Goal: Transaction & Acquisition: Purchase product/service

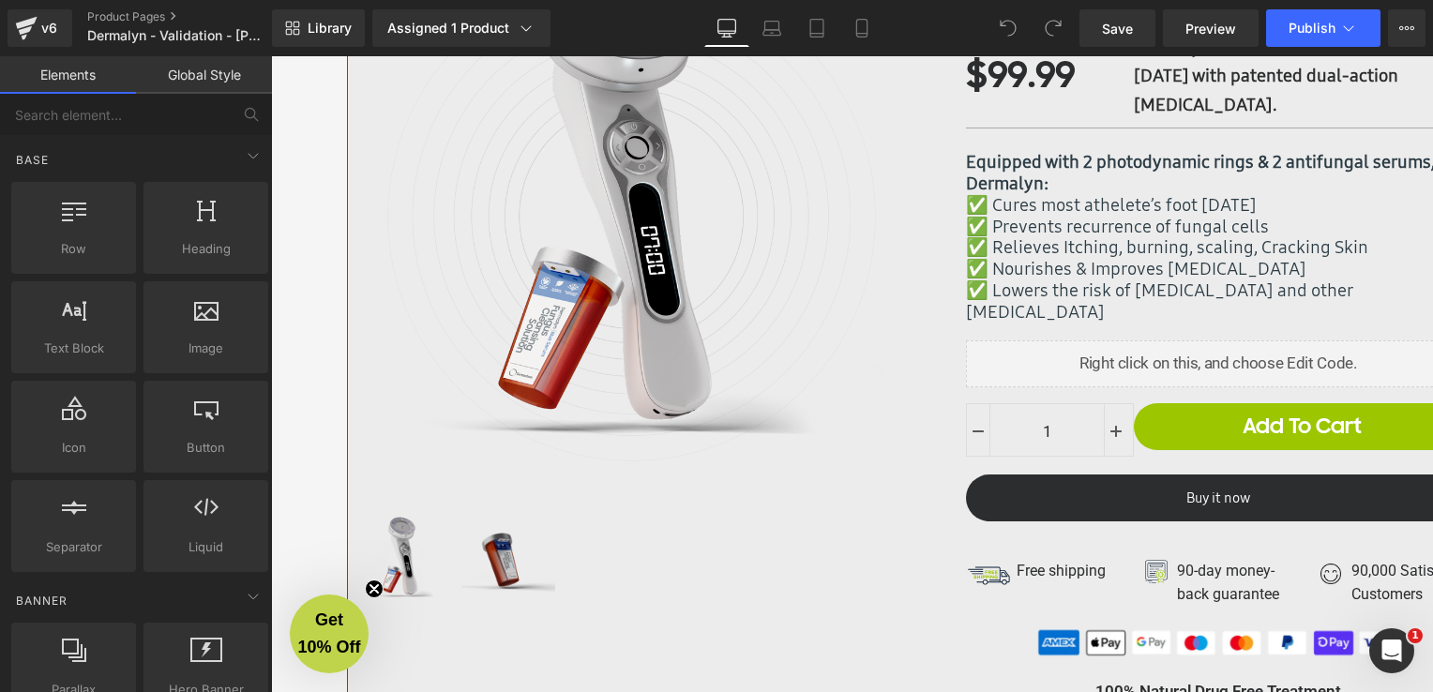
scroll to position [188, 0]
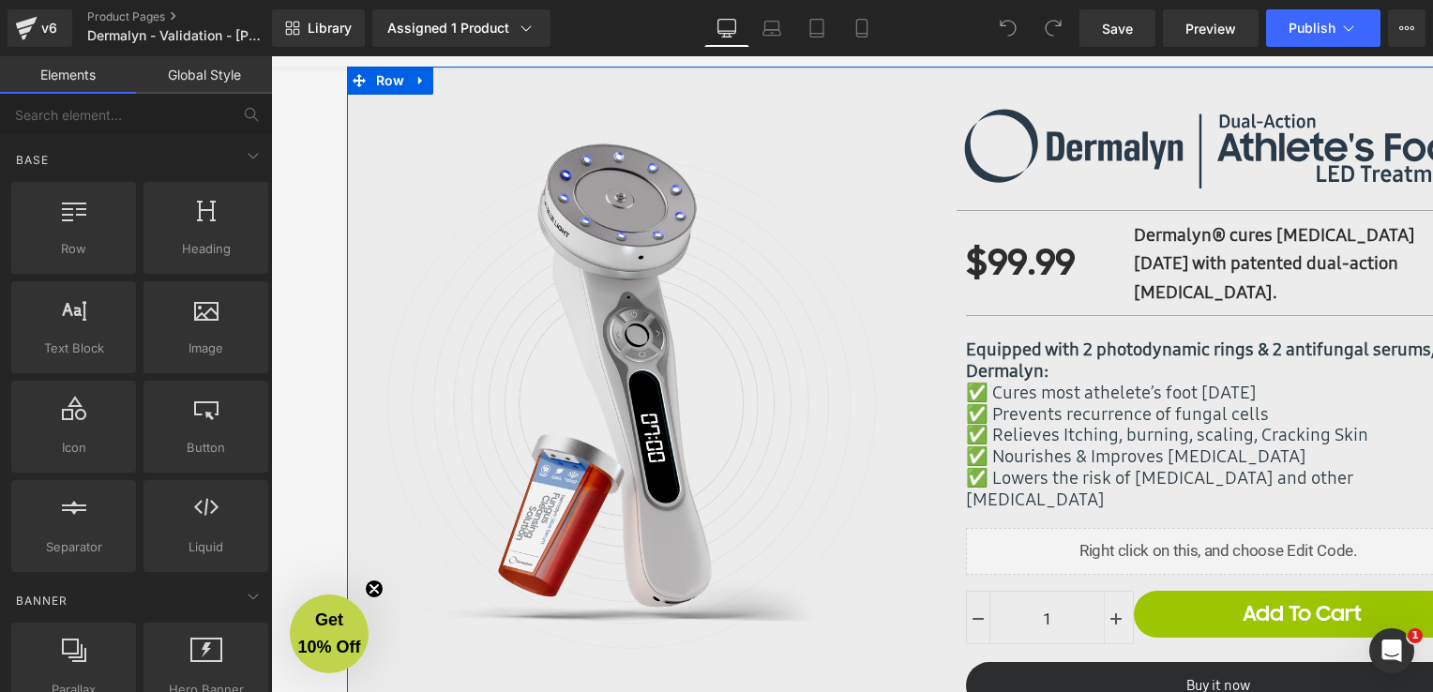
click at [1125, 415] on div "✅ Prevents recurrence of fungal cells" at bounding box center [1218, 414] width 505 height 22
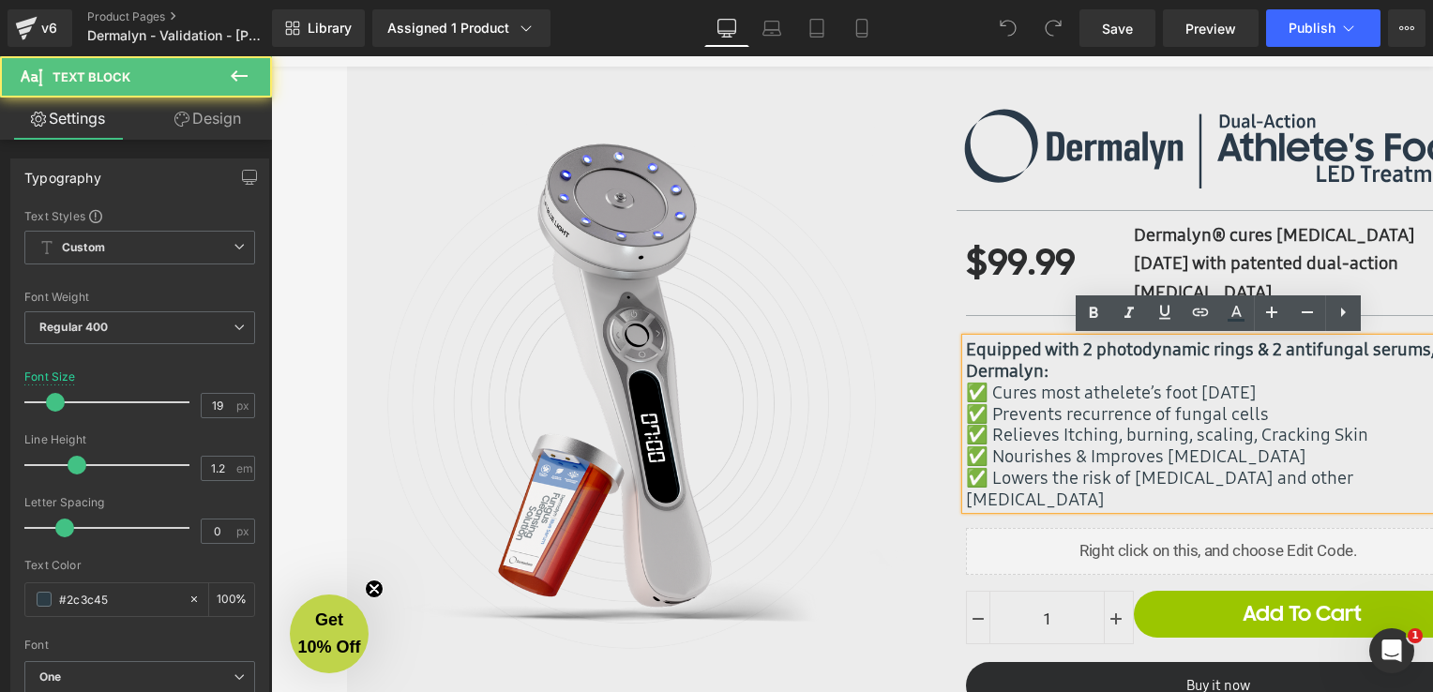
click at [709, 310] on img at bounding box center [637, 404] width 563 height 563
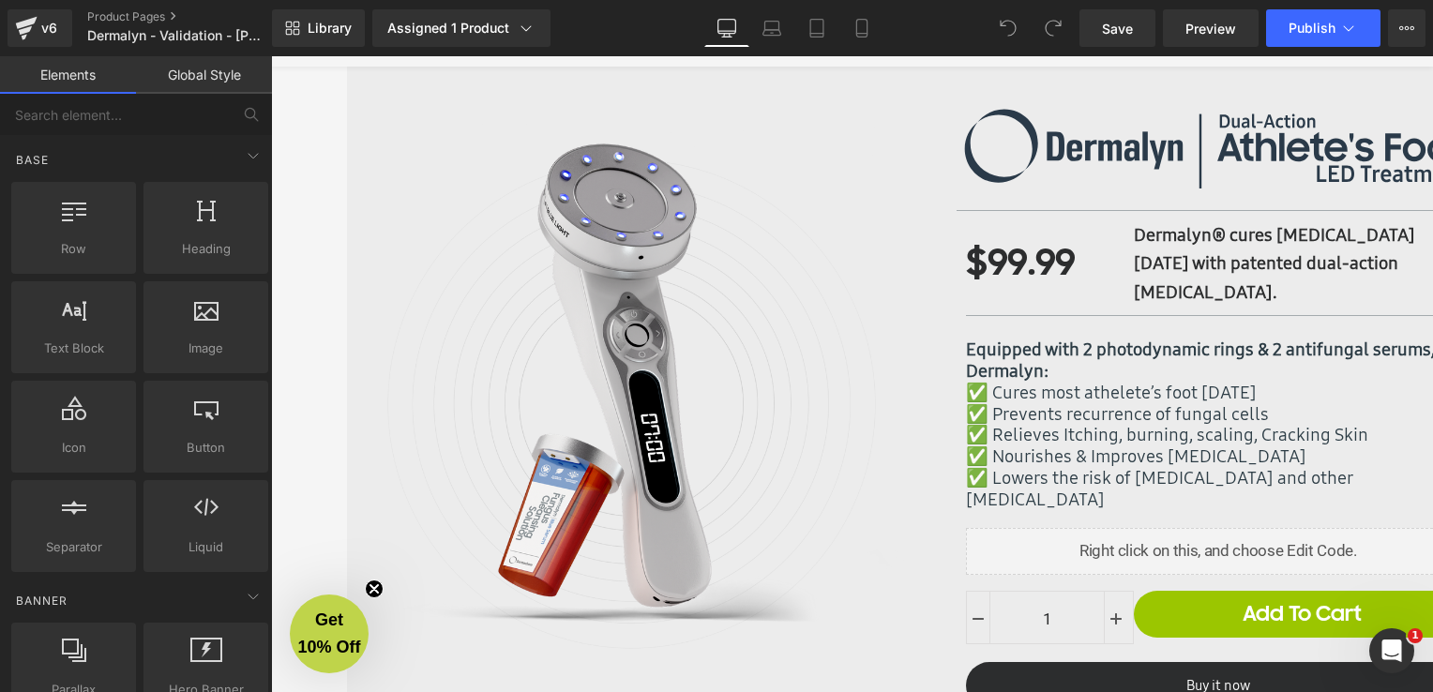
click at [946, 61] on div "Home Products Shipping Reviews Contact Us United States (USD $) Afghanistan (AF…" at bounding box center [852, -1] width 1068 height 134
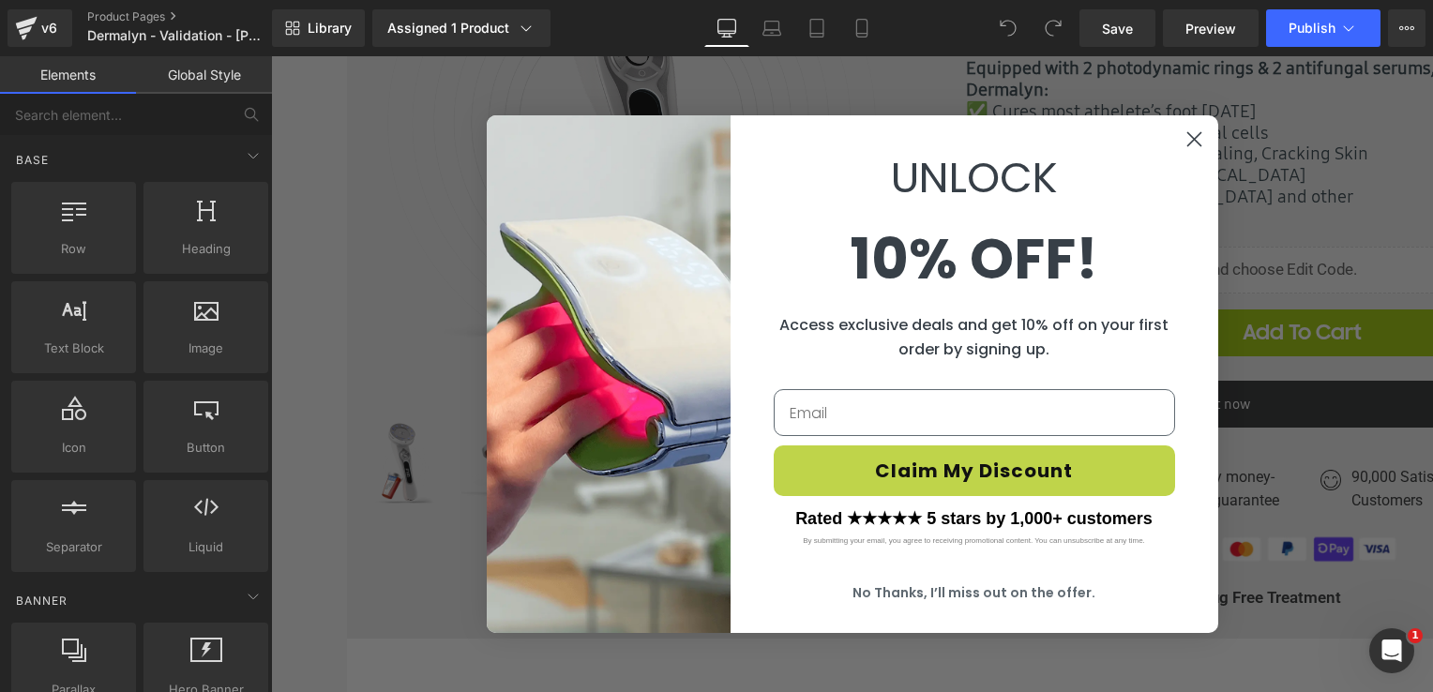
scroll to position [750, 0]
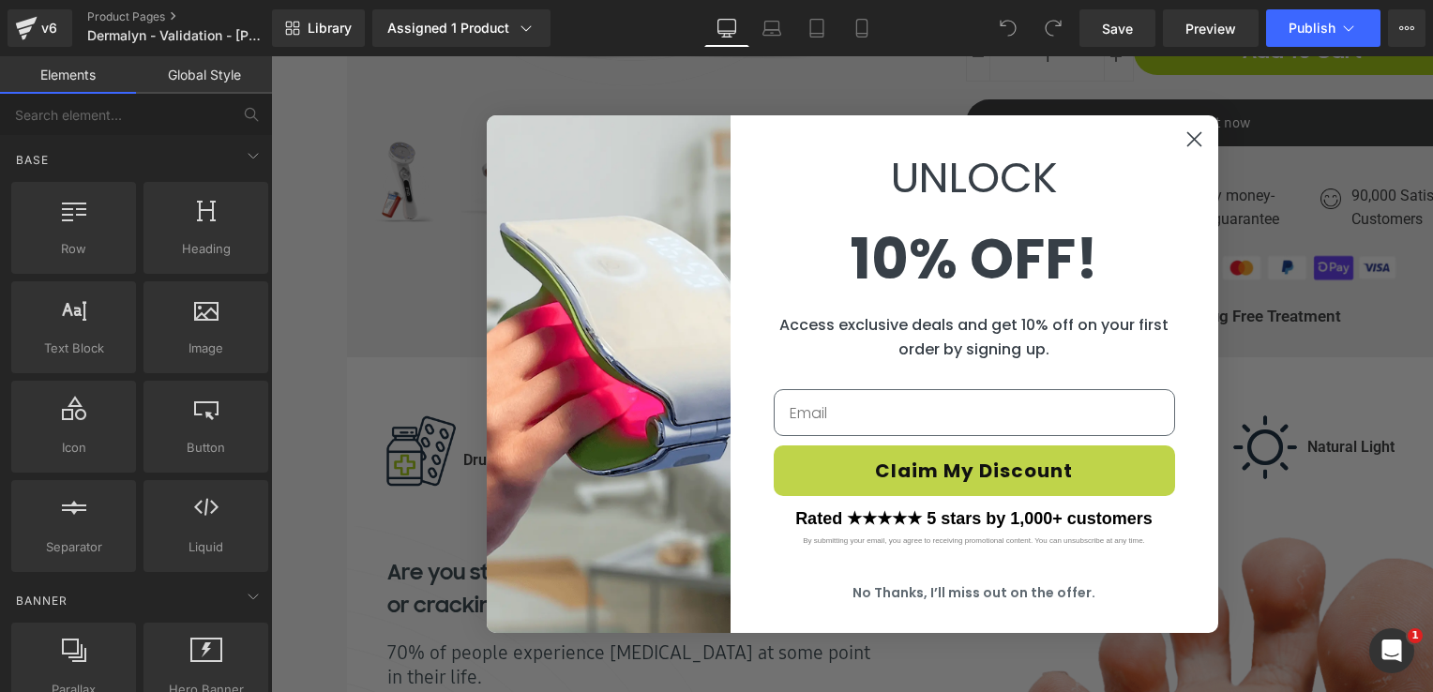
click at [1186, 144] on circle "Close dialog" at bounding box center [1193, 139] width 31 height 31
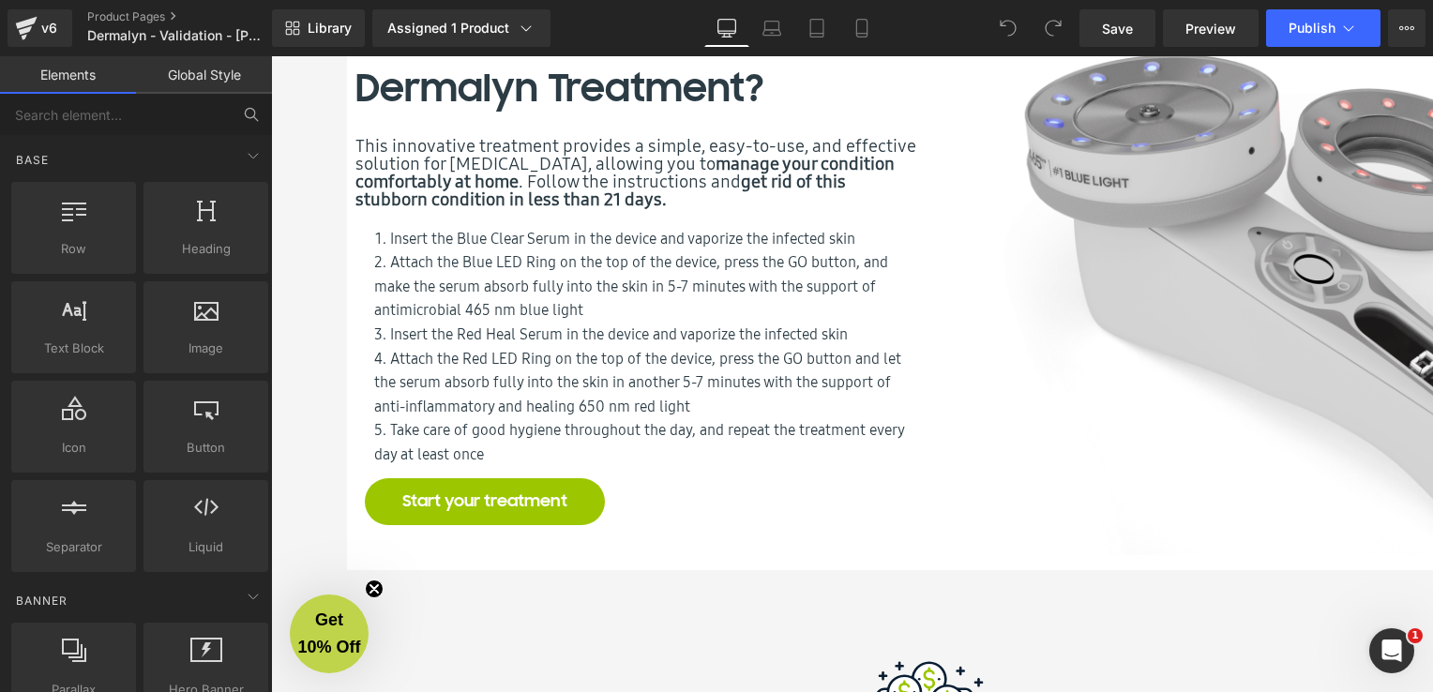
scroll to position [6004, 0]
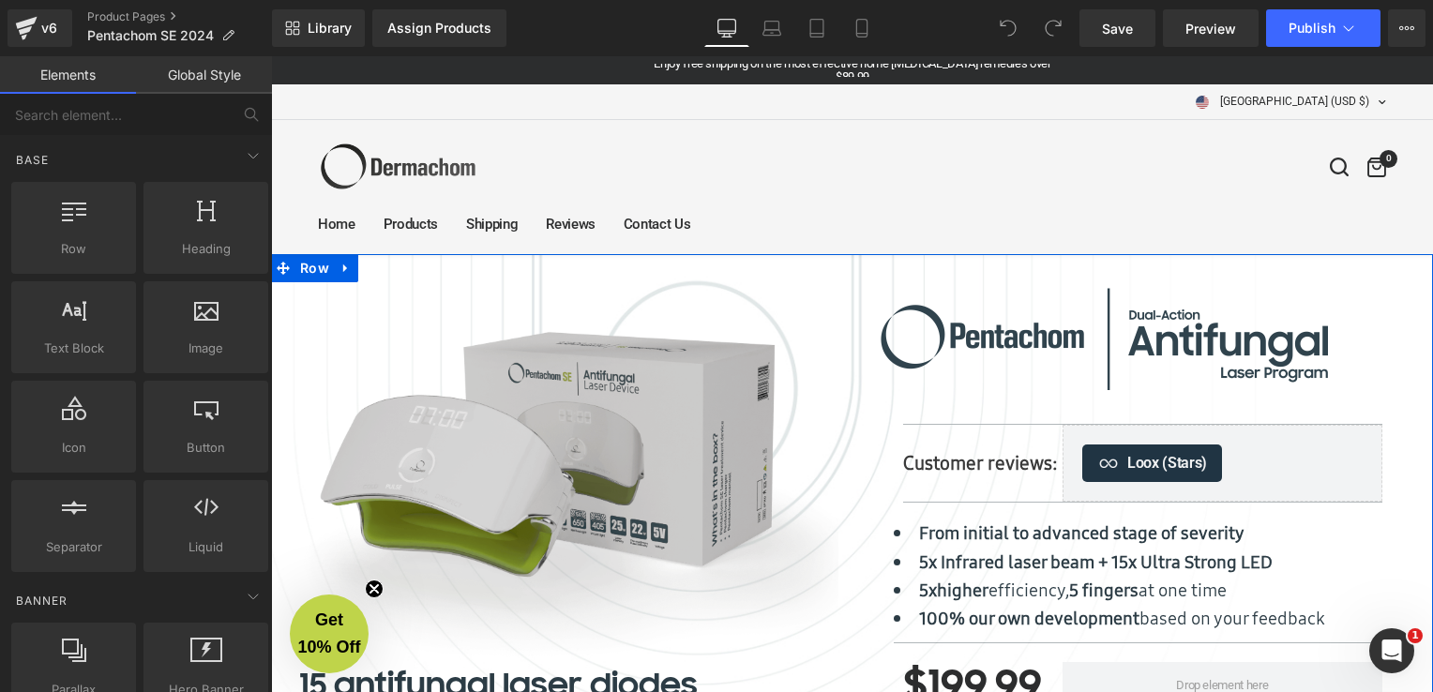
scroll to position [188, 0]
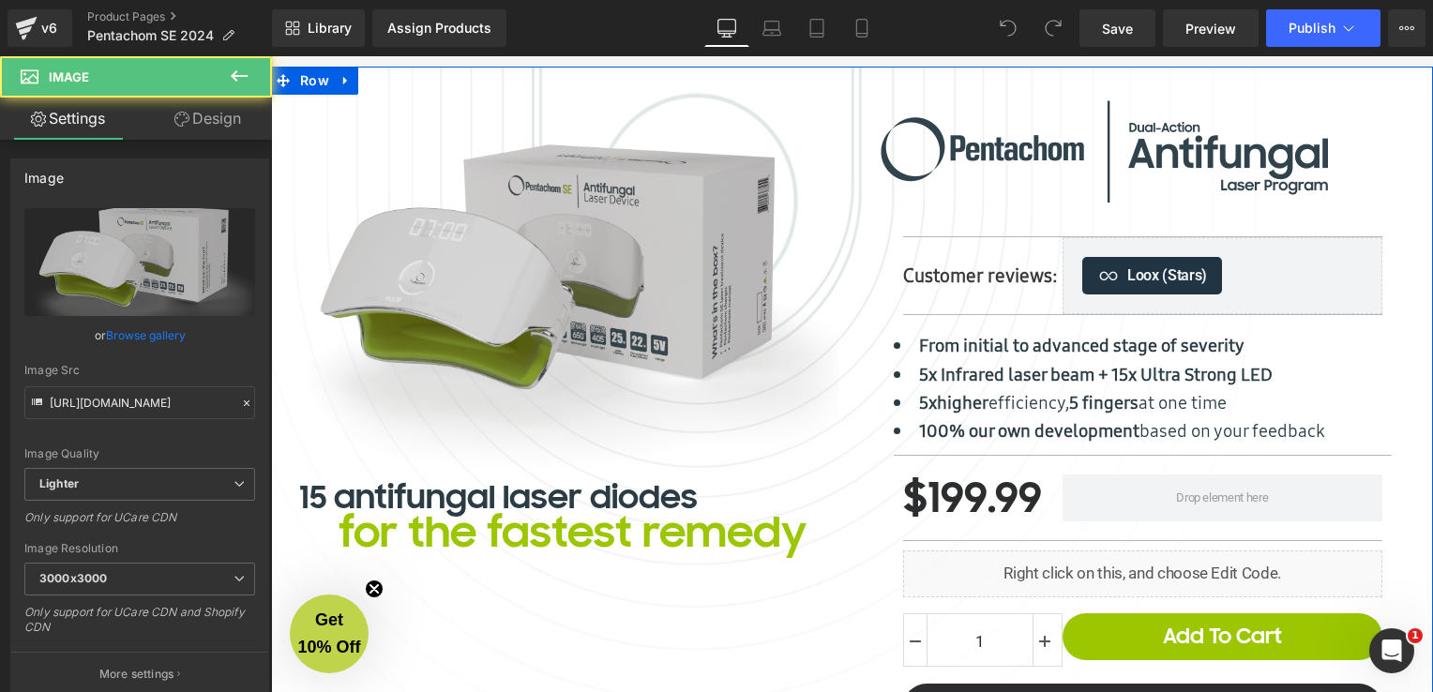
click at [568, 231] on img at bounding box center [561, 282] width 553 height 375
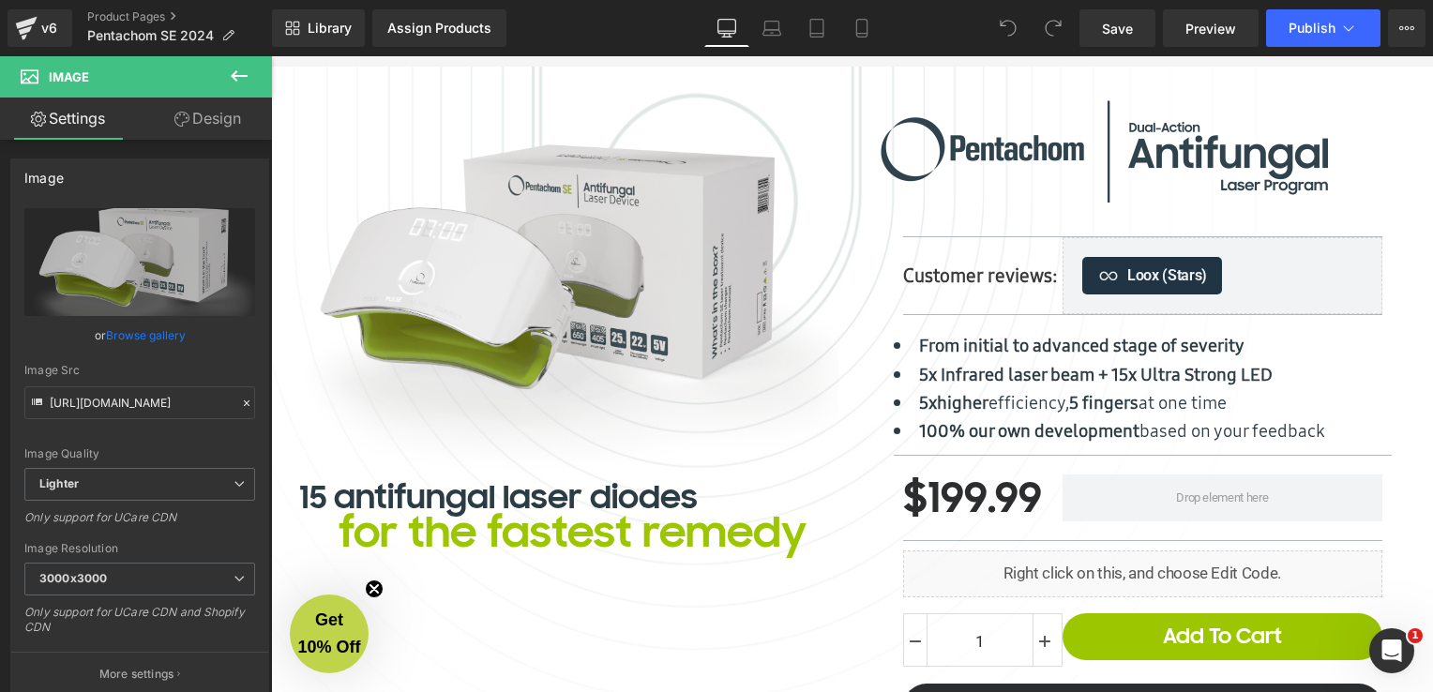
scroll to position [0, 0]
